Goal: Check status

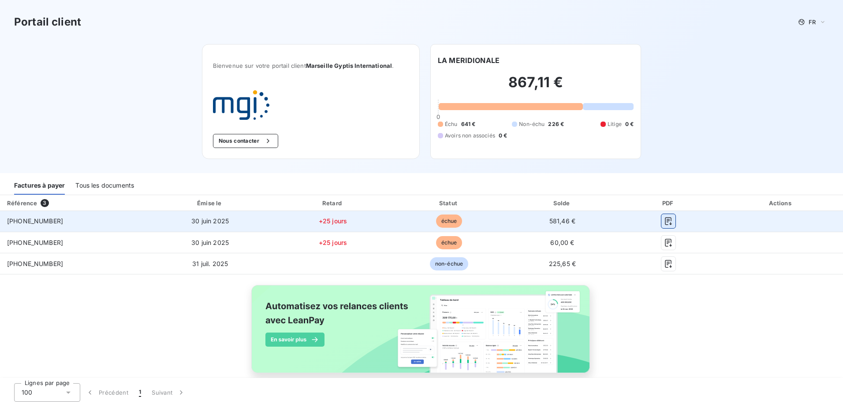
click at [664, 217] on icon "button" at bounding box center [668, 221] width 9 height 9
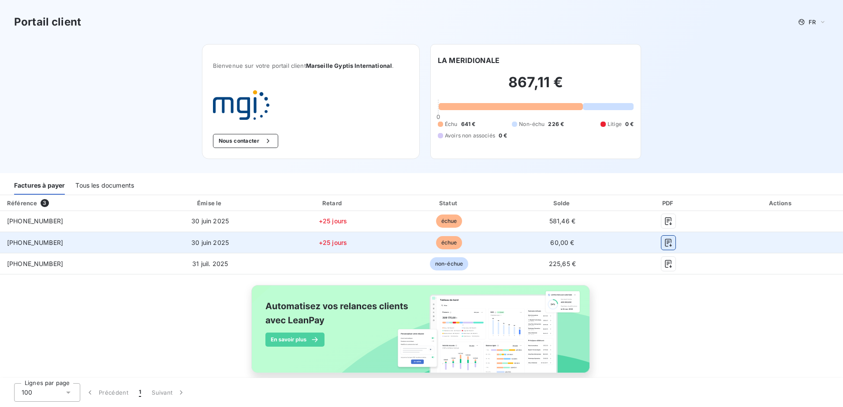
click at [664, 243] on icon "button" at bounding box center [668, 242] width 9 height 9
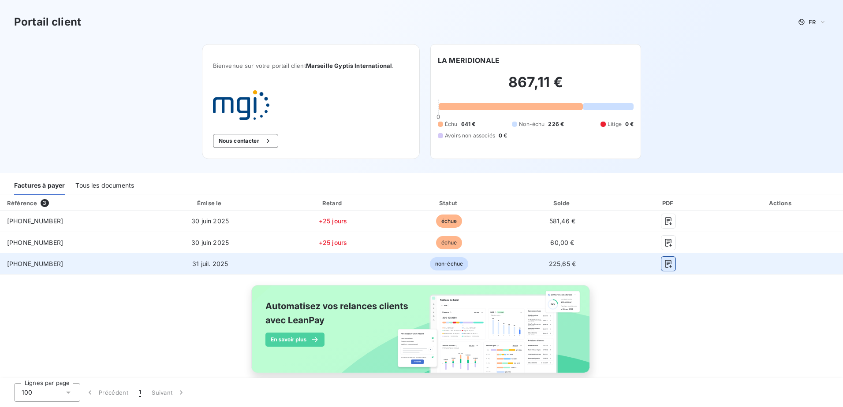
drag, startPoint x: 663, startPoint y: 266, endPoint x: 655, endPoint y: 260, distance: 9.2
click at [664, 266] on icon "button" at bounding box center [668, 264] width 9 height 9
